Goal: Information Seeking & Learning: Learn about a topic

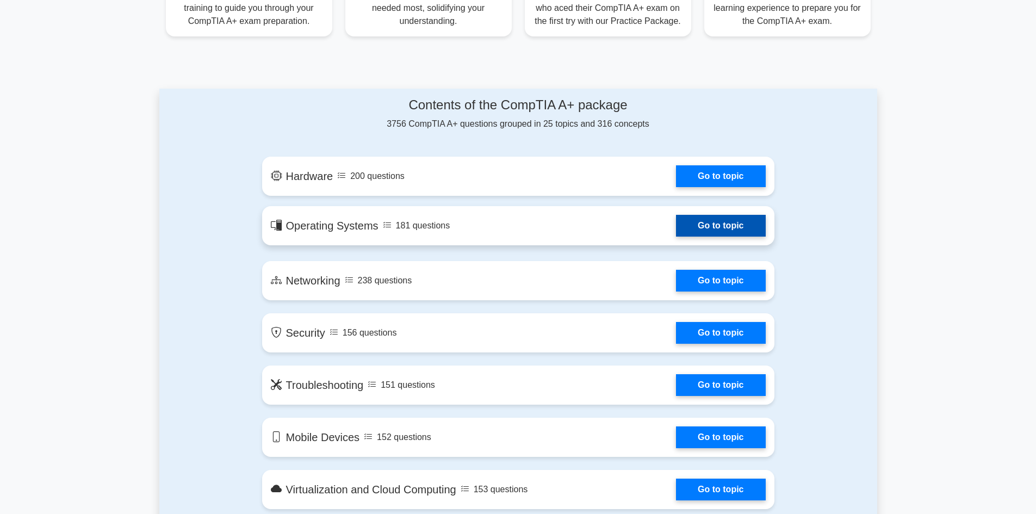
scroll to position [490, 0]
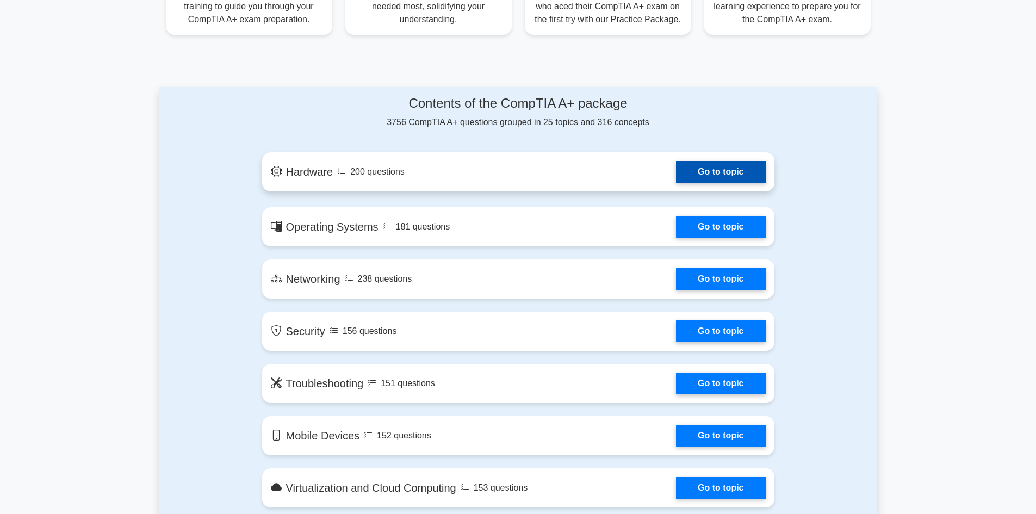
click at [676, 183] on link "Go to topic" at bounding box center [720, 172] width 89 height 22
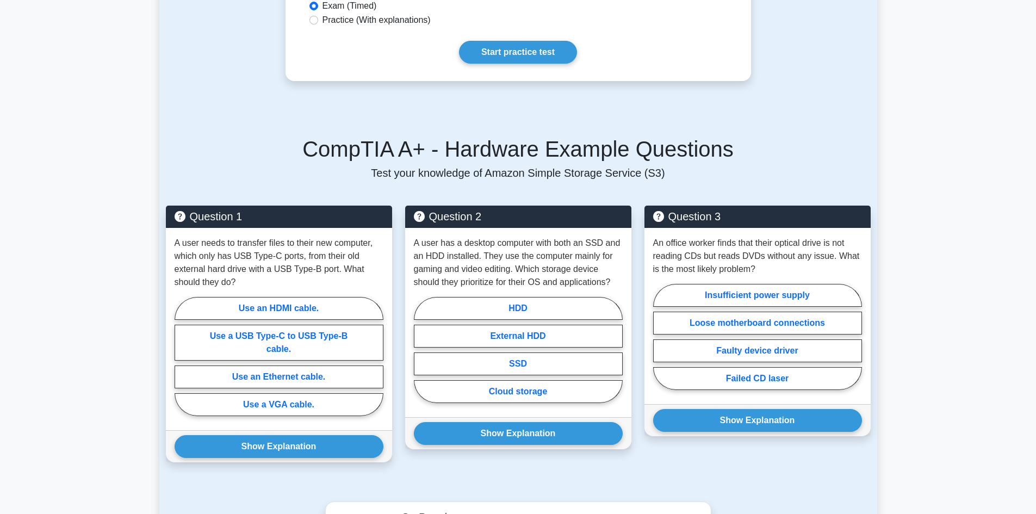
scroll to position [598, 0]
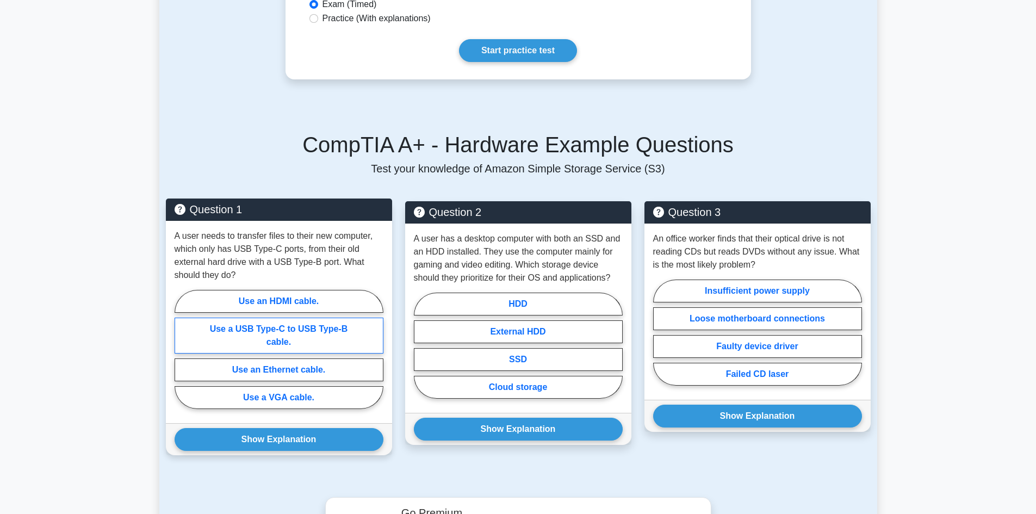
click at [327, 319] on label "Use a USB Type-C to USB Type-B cable." at bounding box center [279, 336] width 209 height 36
click at [182, 349] on input "Use a USB Type-C to USB Type-B cable." at bounding box center [178, 352] width 7 height 7
radio input "true"
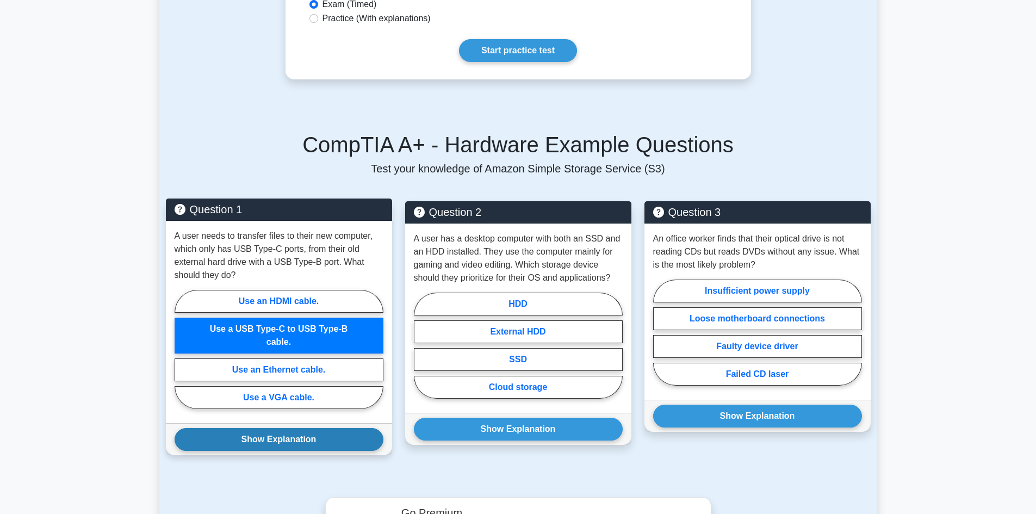
click at [285, 428] on button "Show Explanation" at bounding box center [279, 439] width 209 height 23
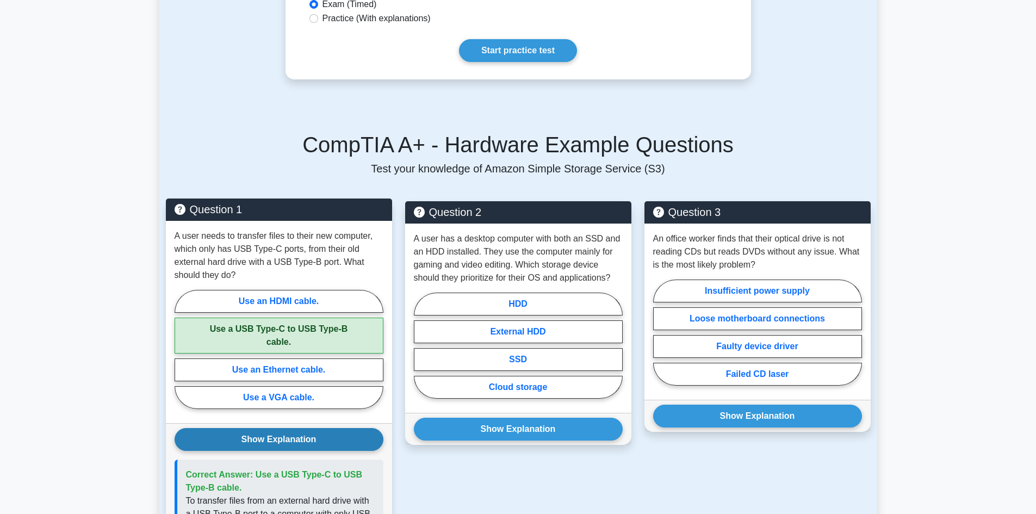
click at [285, 428] on button "Show Explanation" at bounding box center [279, 439] width 209 height 23
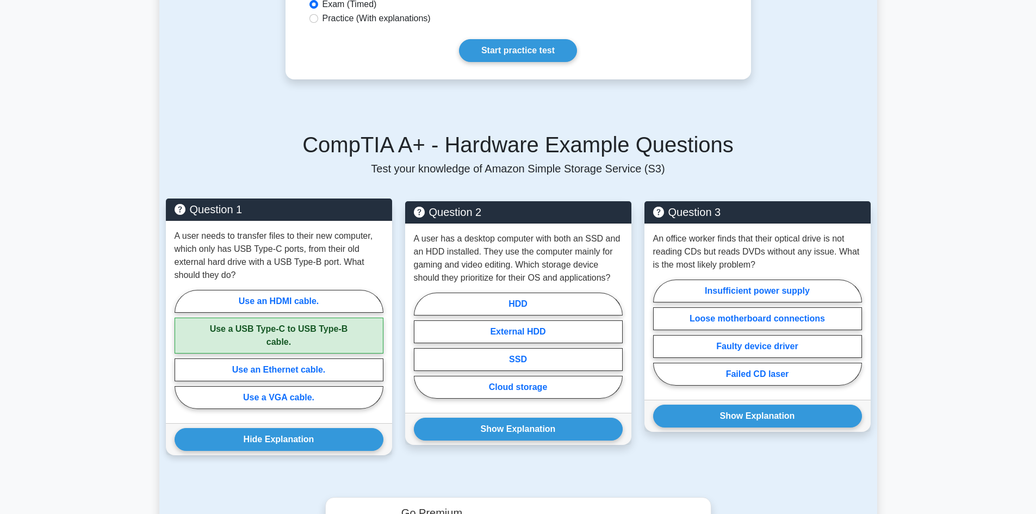
click at [310, 341] on label "Use a USB Type-C to USB Type-B cable." at bounding box center [279, 336] width 209 height 36
click at [182, 349] on input "Use a USB Type-C to USB Type-B cable." at bounding box center [178, 352] width 7 height 7
click at [310, 327] on label "Use a USB Type-C to USB Type-B cable." at bounding box center [279, 336] width 209 height 36
click at [182, 349] on input "Use a USB Type-C to USB Type-B cable." at bounding box center [178, 352] width 7 height 7
click at [320, 292] on label "Use an HDMI cable." at bounding box center [279, 301] width 209 height 23
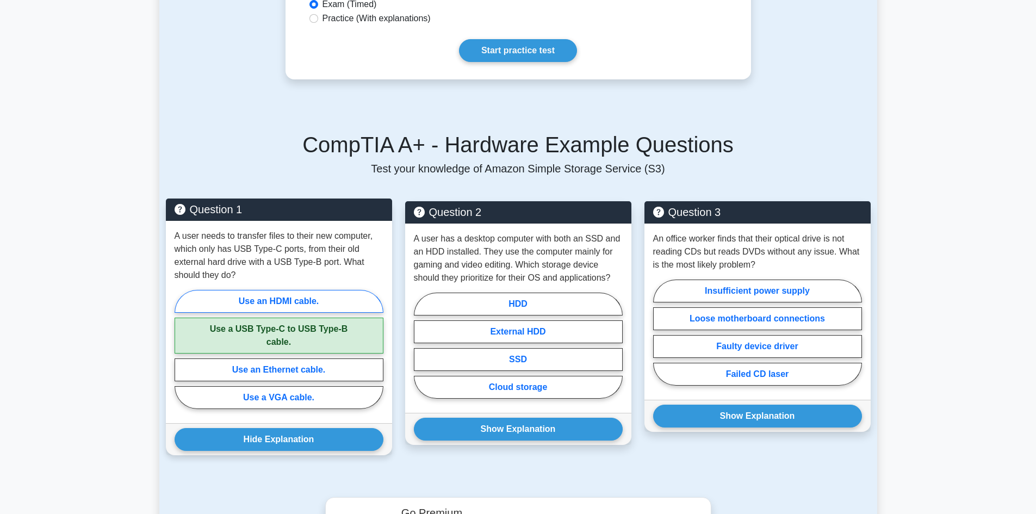
click at [182, 349] on input "Use an HDMI cable." at bounding box center [178, 352] width 7 height 7
radio input "true"
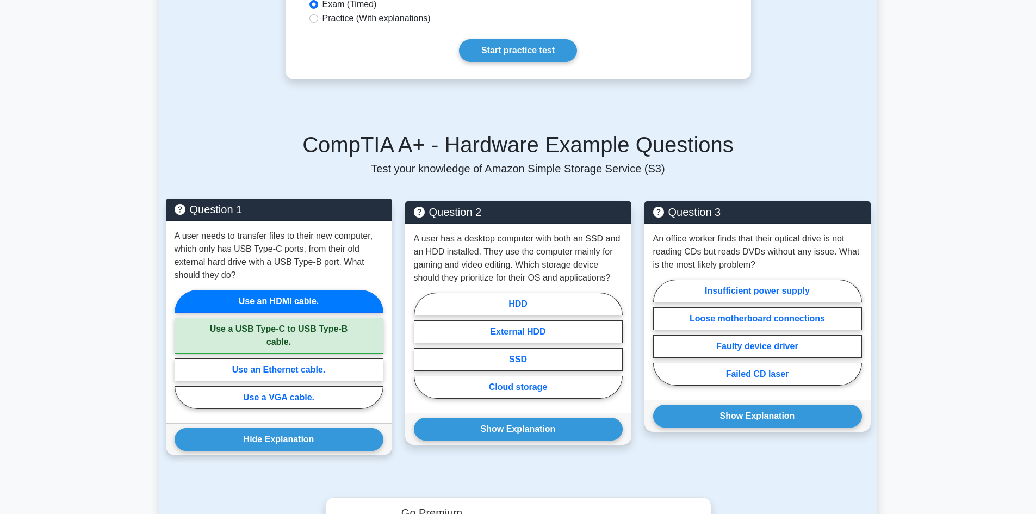
drag, startPoint x: 319, startPoint y: 314, endPoint x: 311, endPoint y: 355, distance: 41.6
click at [319, 318] on label "Use a USB Type-C to USB Type-B cable." at bounding box center [279, 336] width 209 height 36
click at [182, 349] on input "Use a USB Type-C to USB Type-B cable." at bounding box center [178, 352] width 7 height 7
radio input "true"
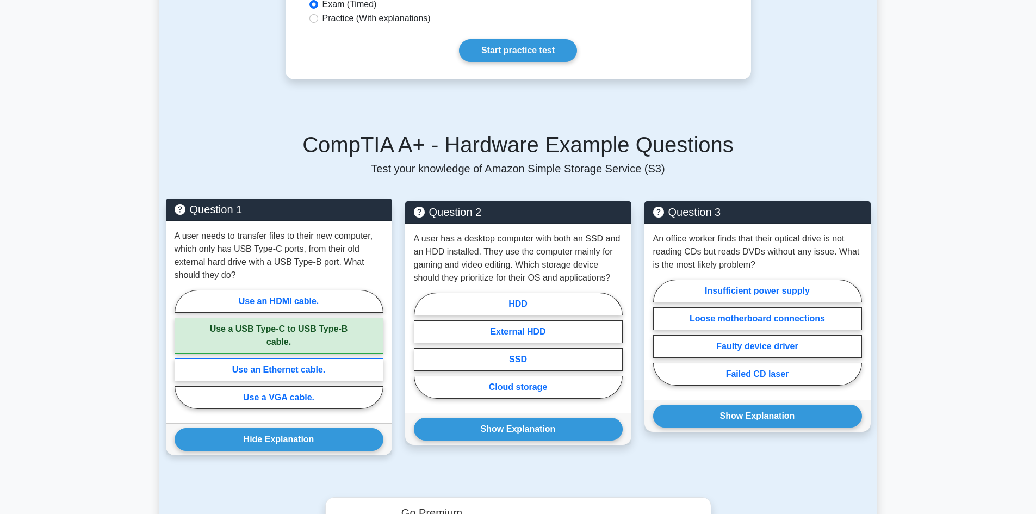
click at [309, 364] on label "Use an Ethernet cable." at bounding box center [279, 369] width 209 height 23
click at [182, 356] on input "Use an Ethernet cable." at bounding box center [178, 352] width 7 height 7
radio input "true"
click at [317, 358] on label "Use an Ethernet cable." at bounding box center [279, 369] width 209 height 23
click at [182, 353] on input "Use an Ethernet cable." at bounding box center [178, 352] width 7 height 7
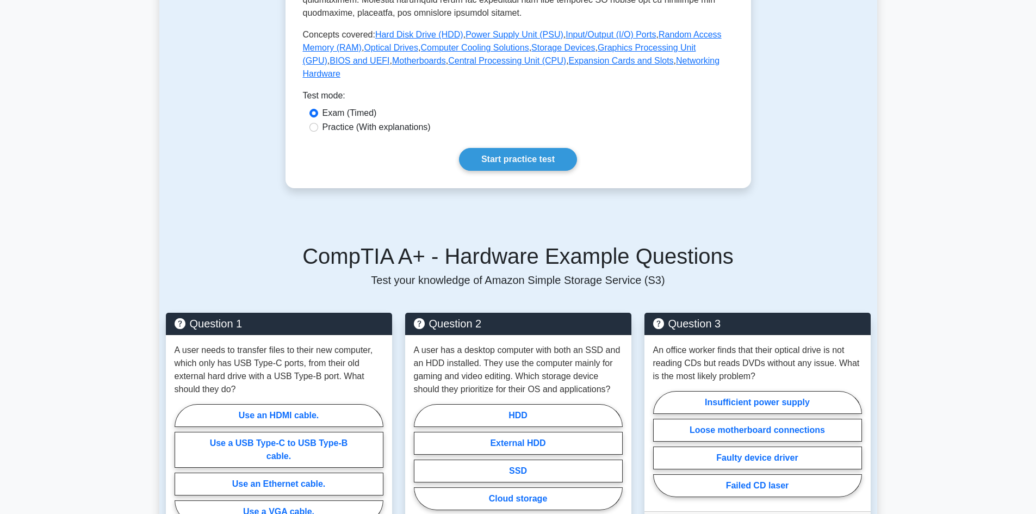
scroll to position [408, 0]
